Goal: Information Seeking & Learning: Find specific fact

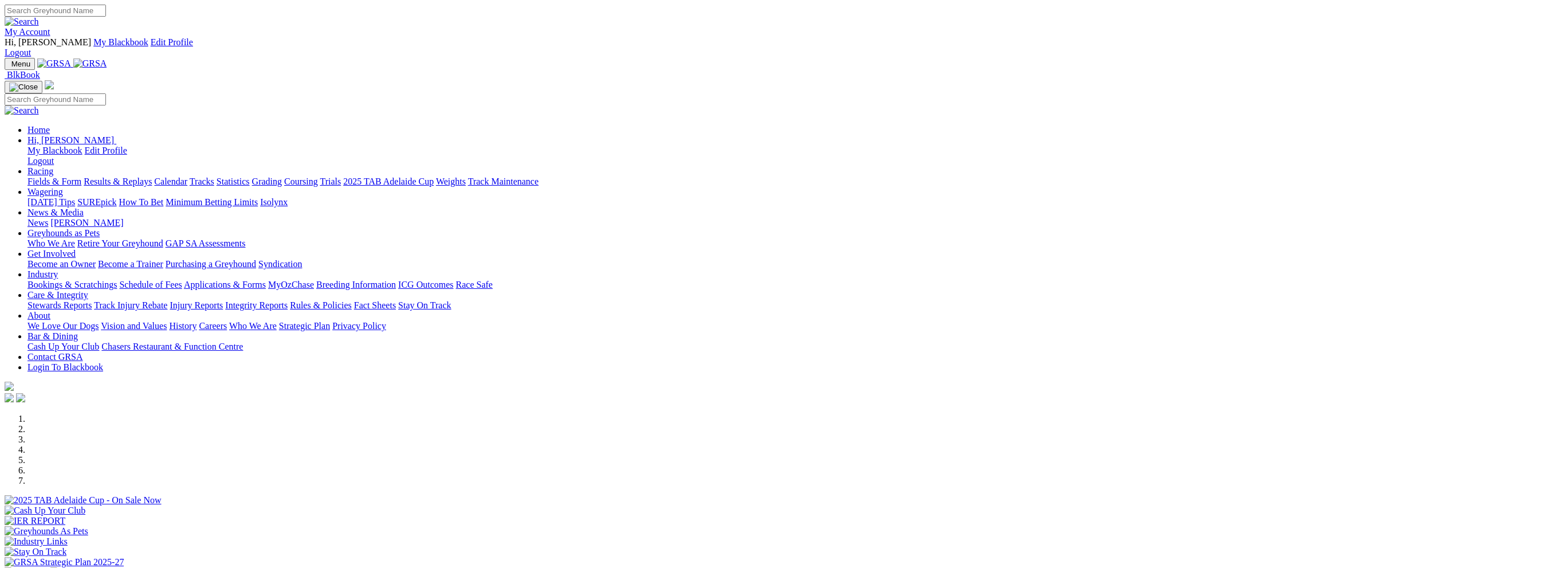
click at [106, 13] on input "Search" at bounding box center [55, 11] width 101 height 12
type input "canya rev"
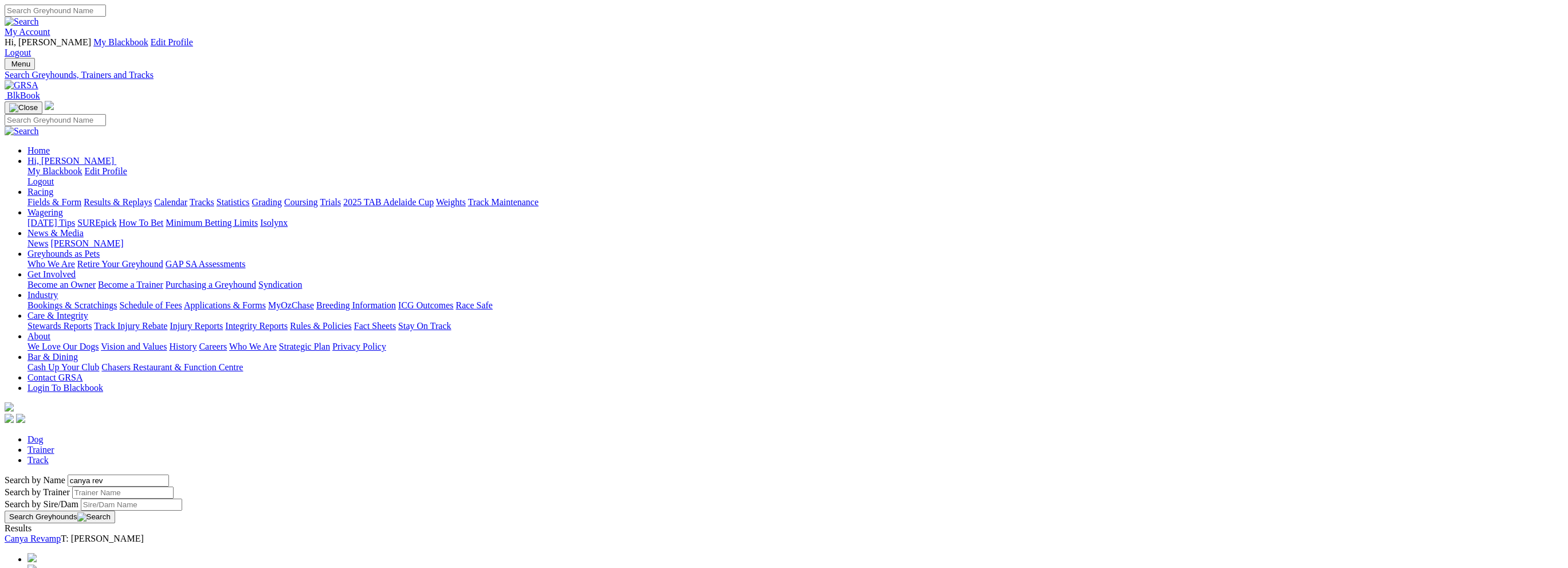
click at [106, 13] on input "Search" at bounding box center [55, 11] width 101 height 12
type input "canya jive"
click at [57, 533] on link "CANYA JIVE" at bounding box center [31, 538] width 52 height 10
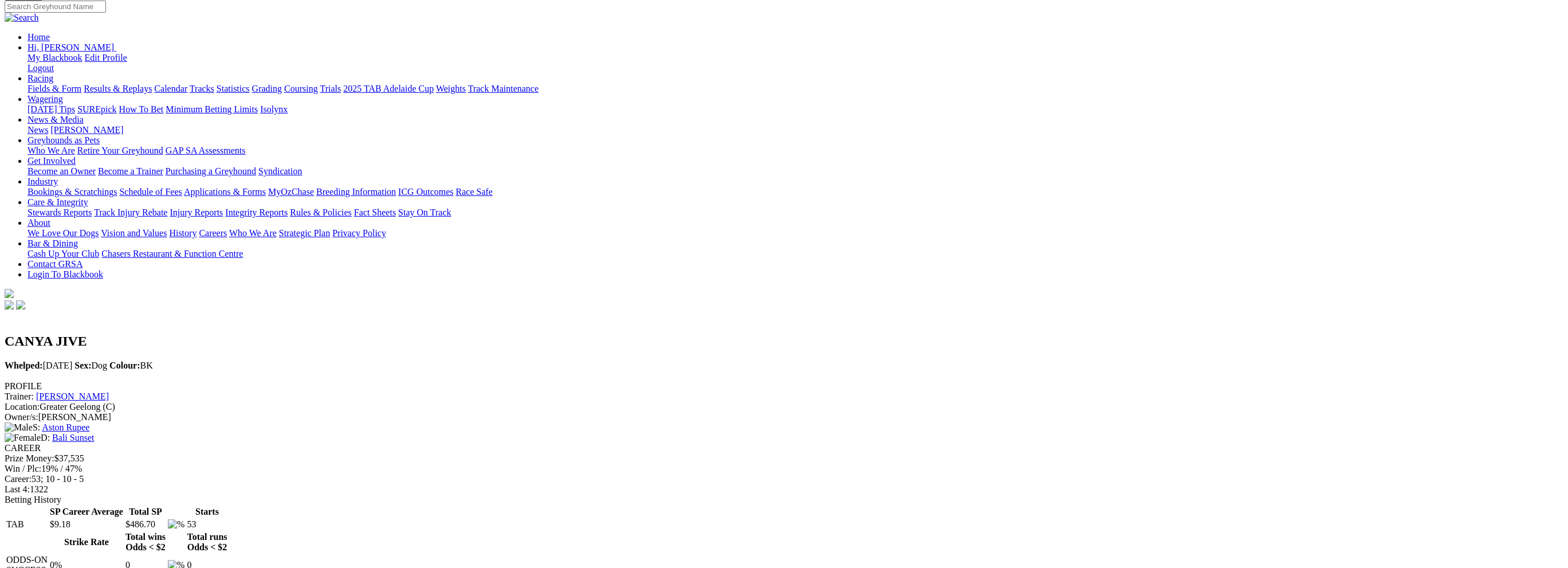
scroll to position [115, 0]
